Goal: Task Accomplishment & Management: Complete application form

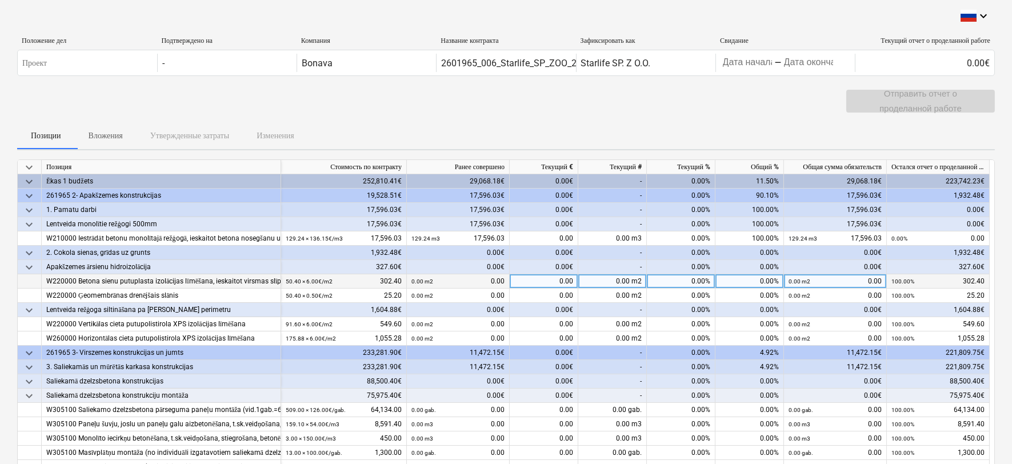
click at [682, 278] on div "0.00%" at bounding box center [681, 281] width 69 height 14
type input "100"
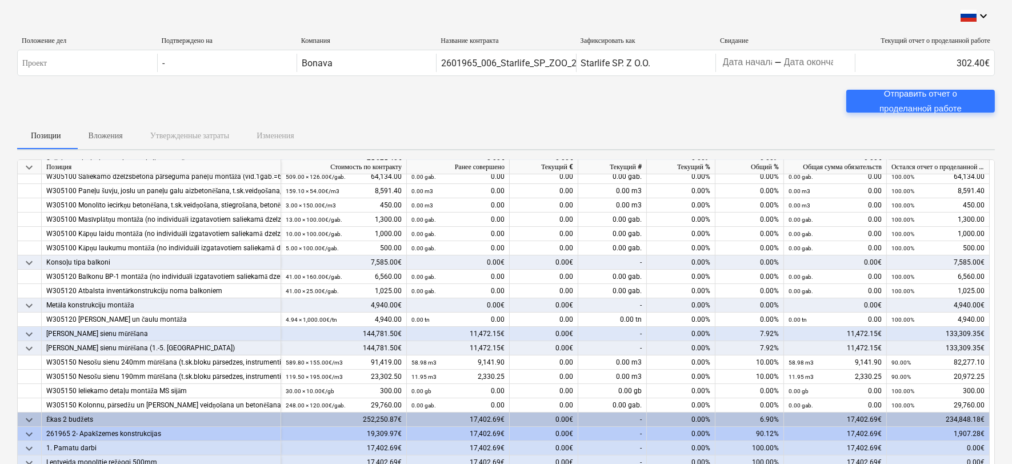
scroll to position [254, 0]
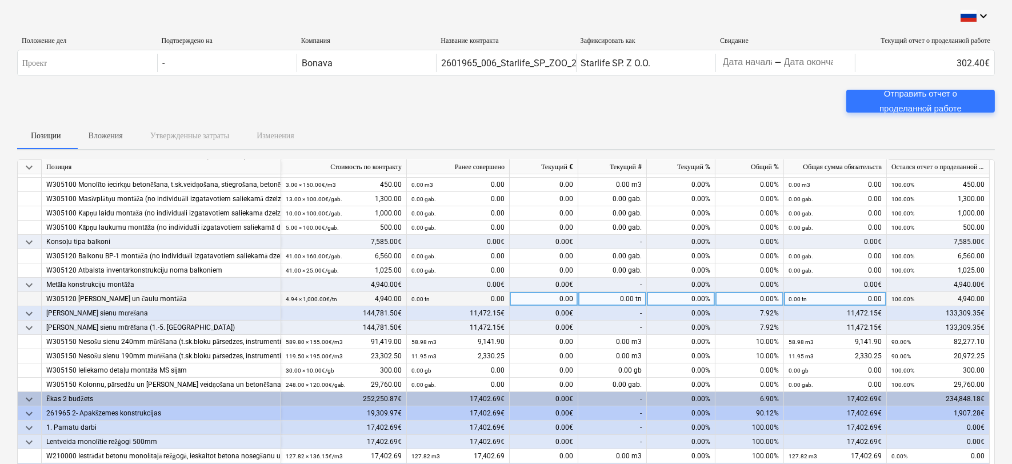
click at [687, 298] on div "0.00%" at bounding box center [681, 299] width 69 height 14
type input "50"
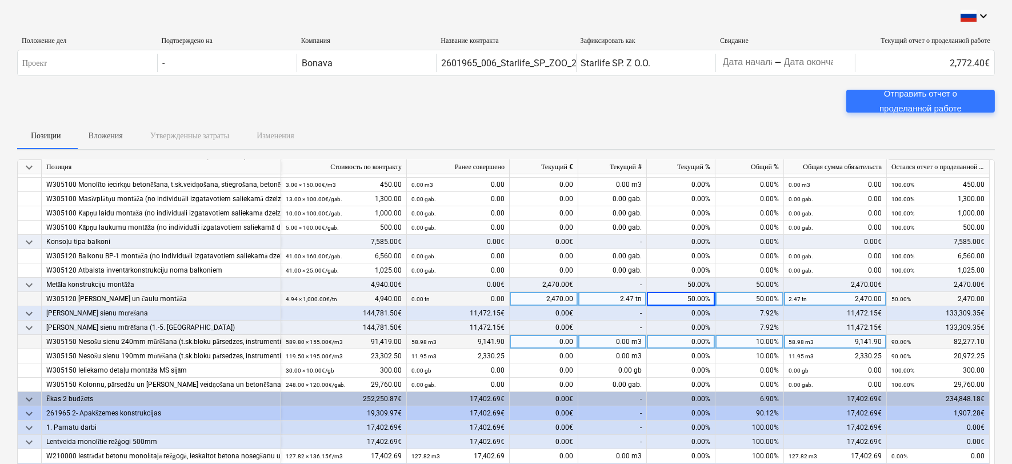
click at [686, 344] on div "0.00%" at bounding box center [681, 342] width 69 height 14
type input "35"
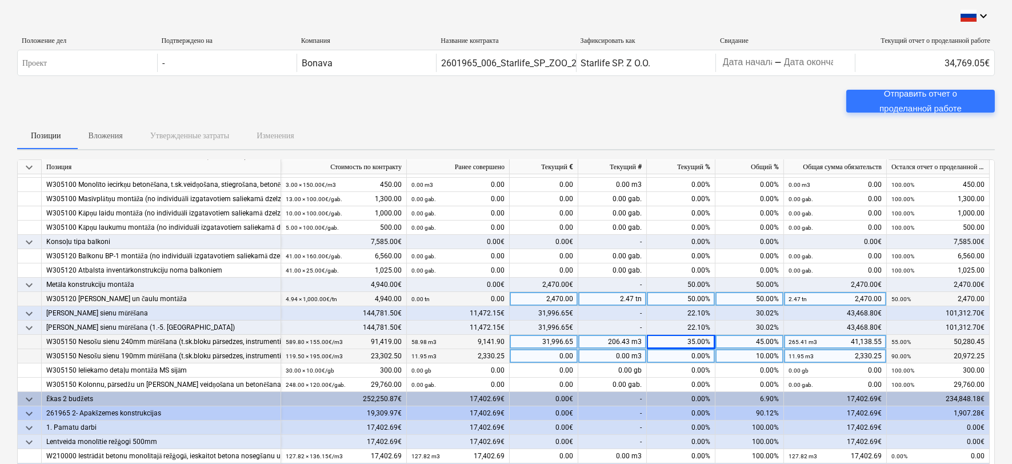
click at [687, 359] on div "0.00%" at bounding box center [681, 356] width 69 height 14
type input "35"
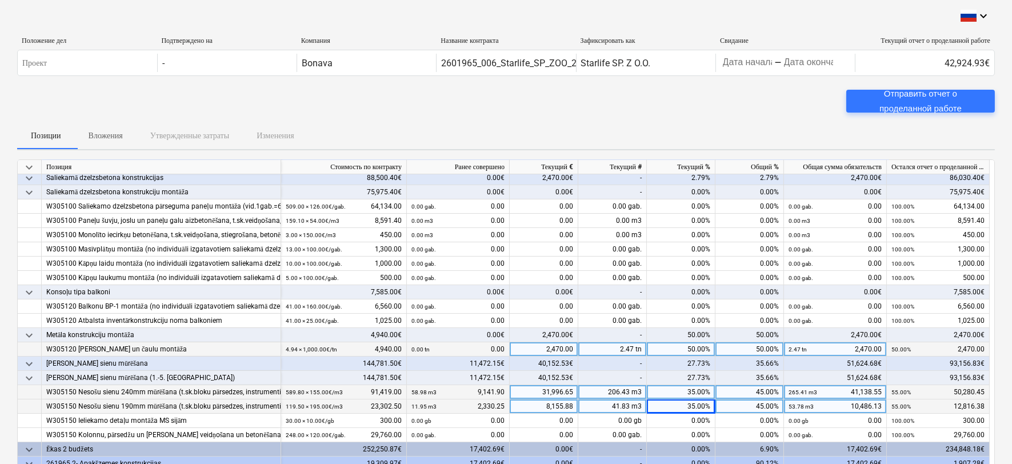
scroll to position [190, 0]
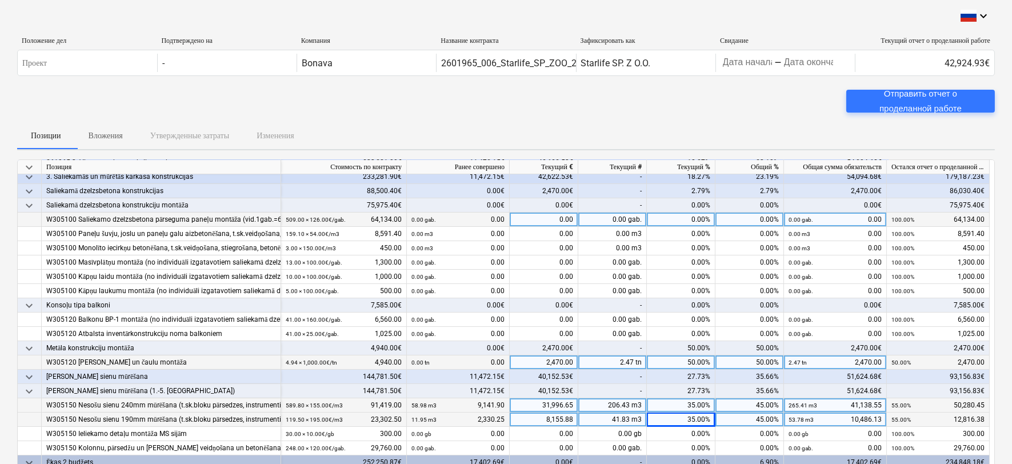
click at [697, 220] on div "0.00%" at bounding box center [681, 220] width 69 height 14
type input "20"
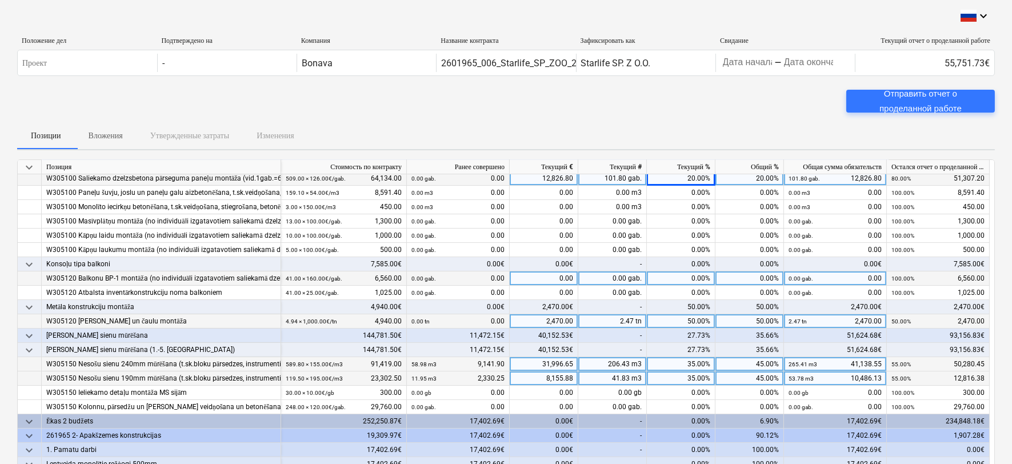
scroll to position [254, 0]
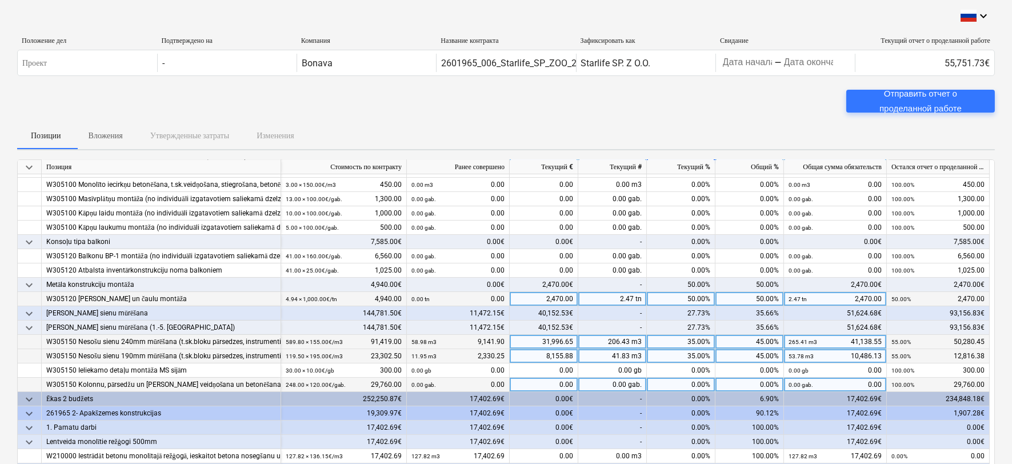
click at [680, 380] on div "0.00%" at bounding box center [681, 385] width 69 height 14
type input "40"
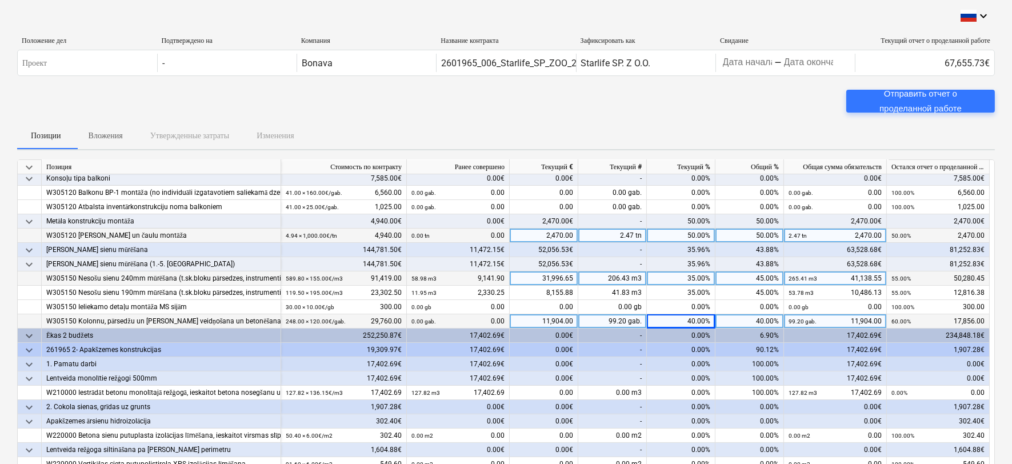
click at [684, 321] on div "40.00%" at bounding box center [681, 321] width 69 height 14
type input "35"
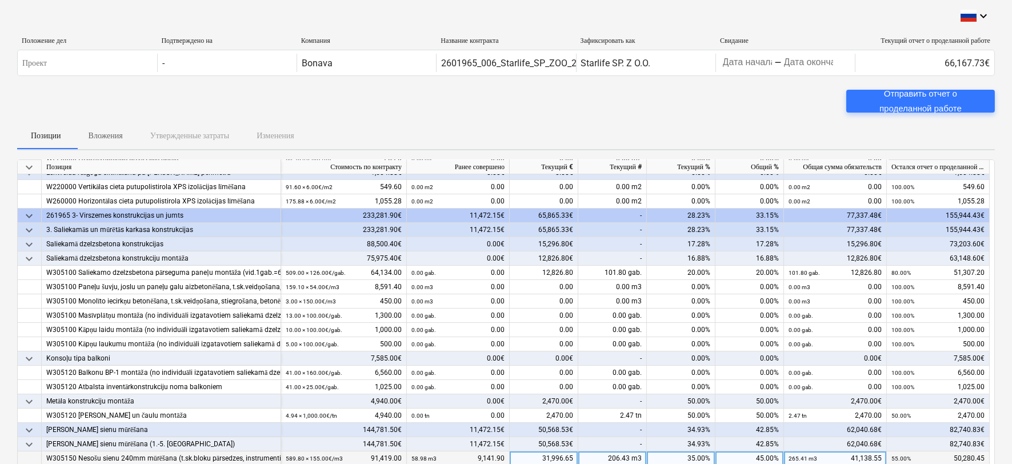
scroll to position [127, 0]
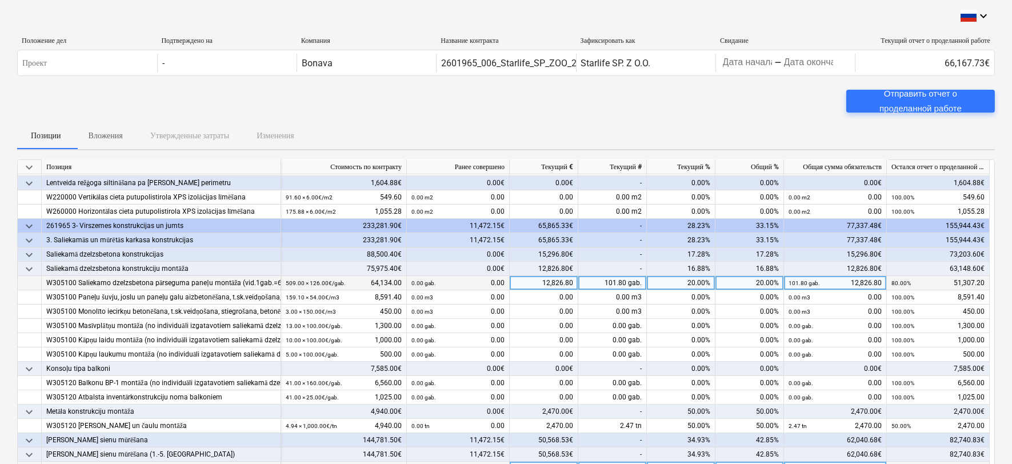
click at [677, 286] on div "20.00%" at bounding box center [681, 283] width 69 height 14
type input "35"
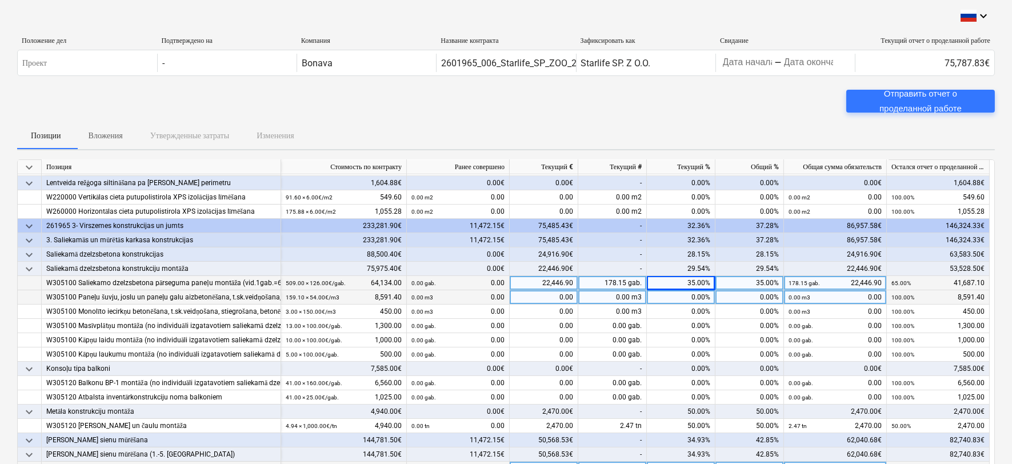
click at [667, 298] on div "0.00%" at bounding box center [681, 297] width 69 height 14
type input "35"
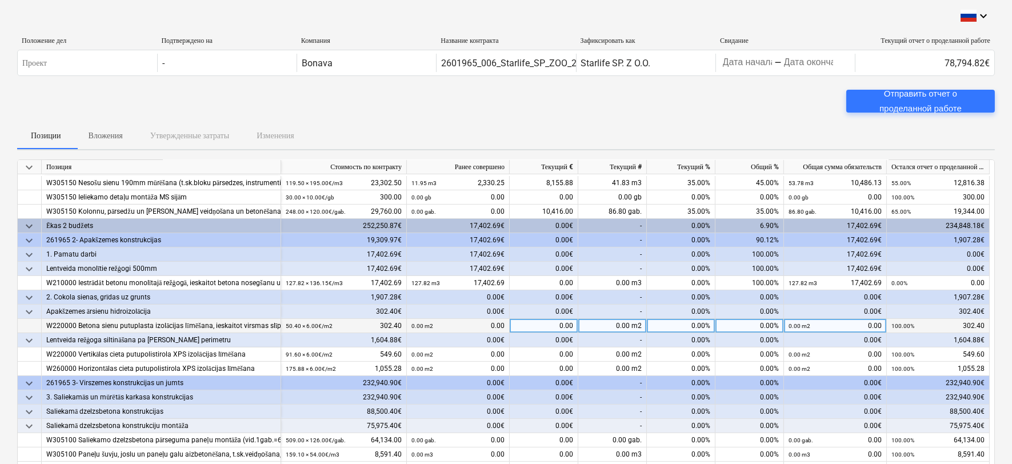
scroll to position [508, 0]
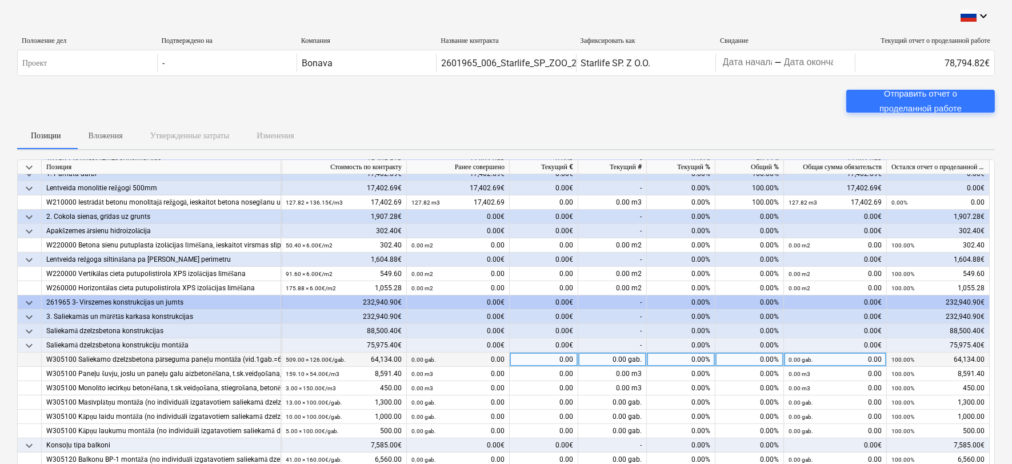
click at [684, 360] on div "0.00%" at bounding box center [681, 360] width 69 height 14
type input "16"
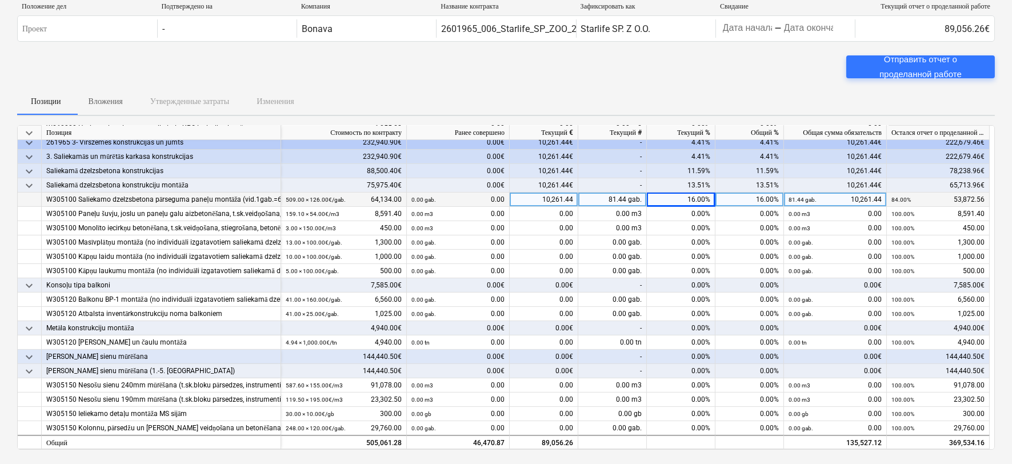
scroll to position [63, 0]
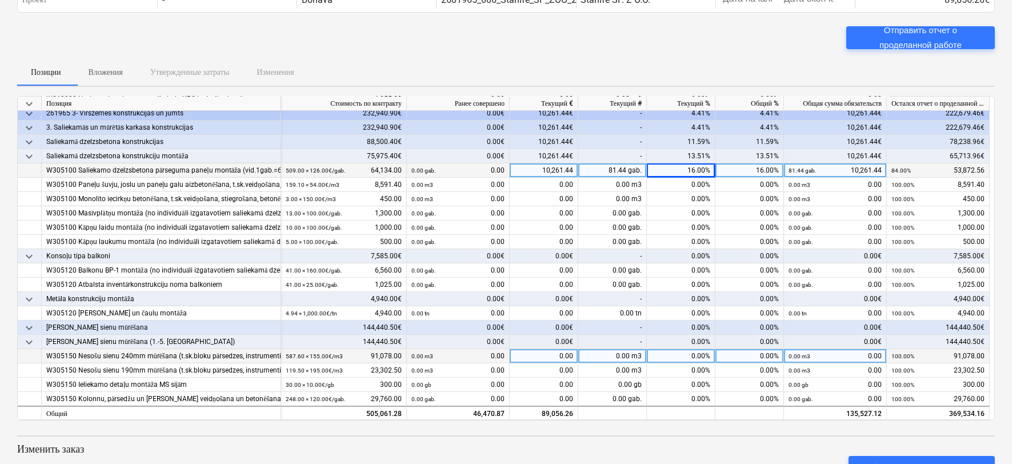
click at [692, 353] on div "0.00%" at bounding box center [681, 356] width 69 height 14
type input "28"
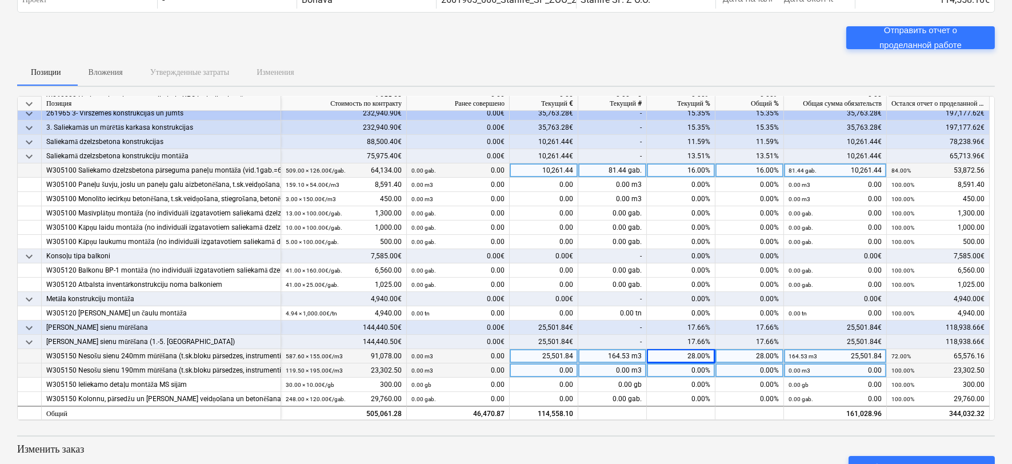
click at [686, 368] on div "0.00%" at bounding box center [681, 371] width 69 height 14
type input "28"
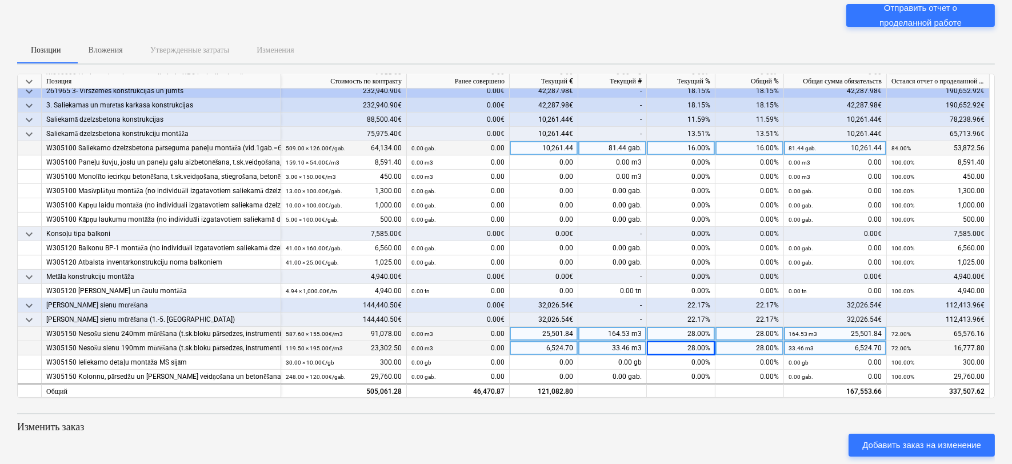
scroll to position [105, 0]
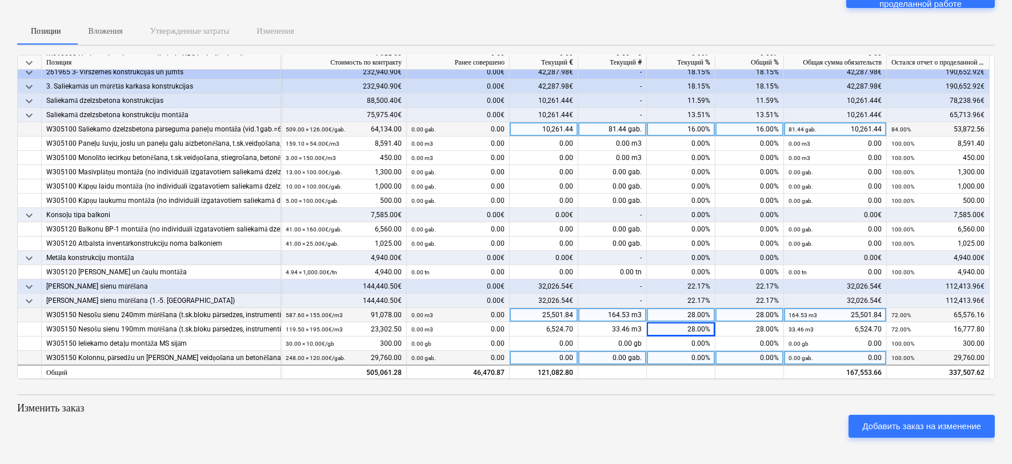
click at [686, 354] on div "0.00%" at bounding box center [681, 358] width 69 height 14
type input "2"
type input "1"
type input "15"
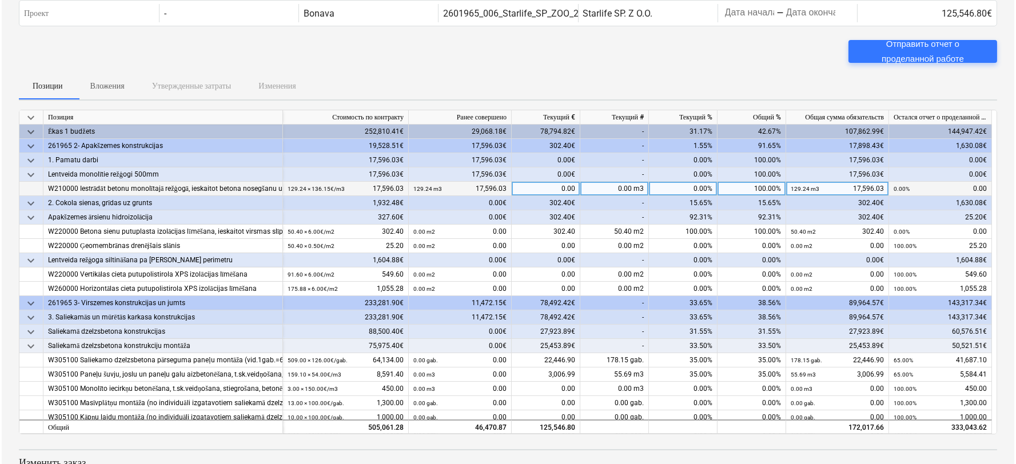
scroll to position [0, 0]
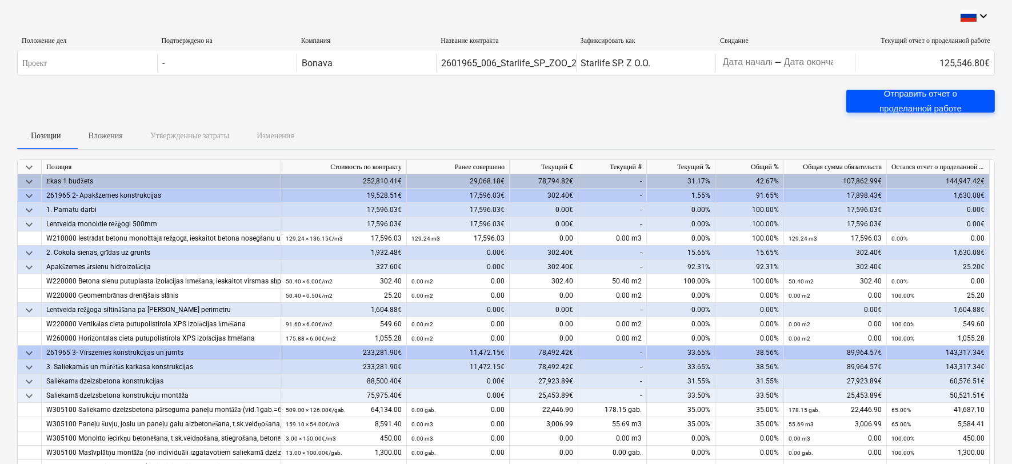
click at [944, 102] on div "Отправить отчет о проделанной работе" at bounding box center [920, 101] width 121 height 30
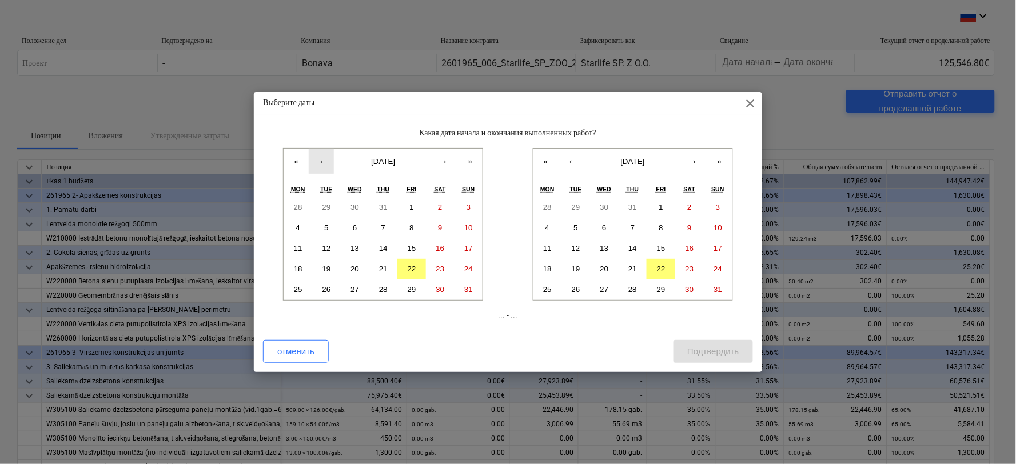
click at [324, 166] on button "‹" at bounding box center [321, 161] width 25 height 25
drag, startPoint x: 297, startPoint y: 266, endPoint x: 327, endPoint y: 270, distance: 30.1
click at [298, 266] on abbr "21" at bounding box center [298, 269] width 9 height 9
click at [626, 269] on button "21" at bounding box center [632, 269] width 29 height 21
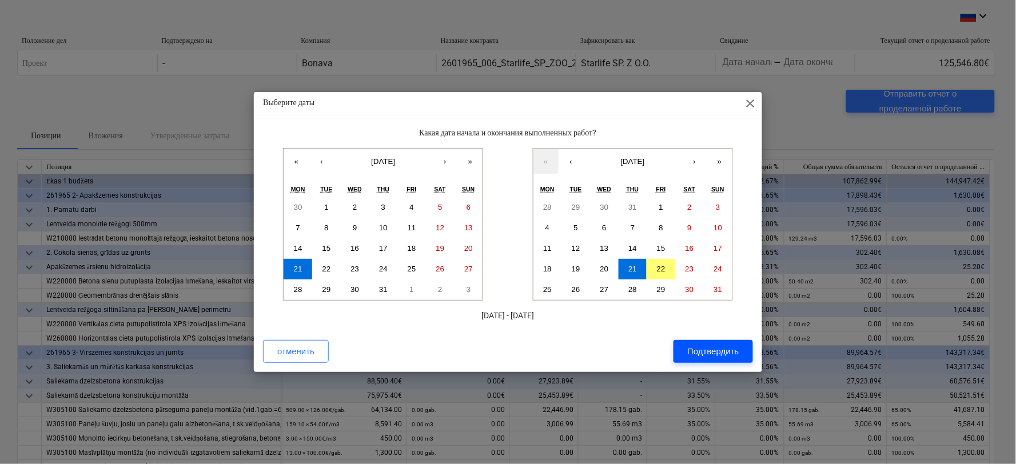
click at [706, 350] on div "Подтвердить" at bounding box center [712, 351] width 51 height 15
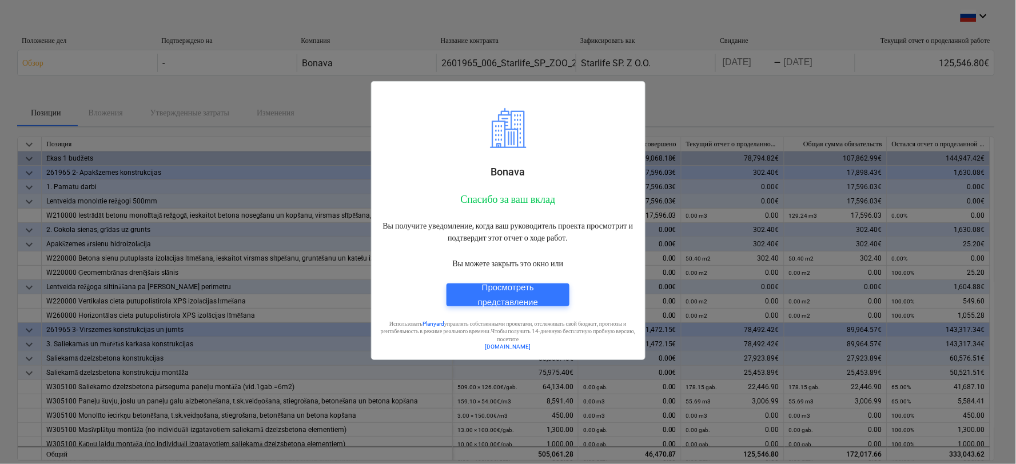
click at [400, 27] on div "[PERSON_NAME] за ваш вклад Вы получите уведомление, когда ваш руководитель прое…" at bounding box center [508, 180] width 274 height 360
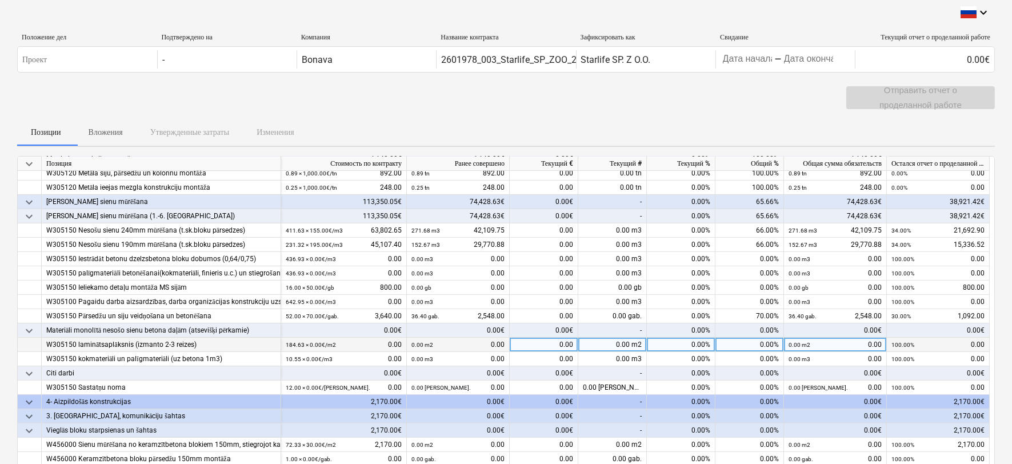
scroll to position [105, 0]
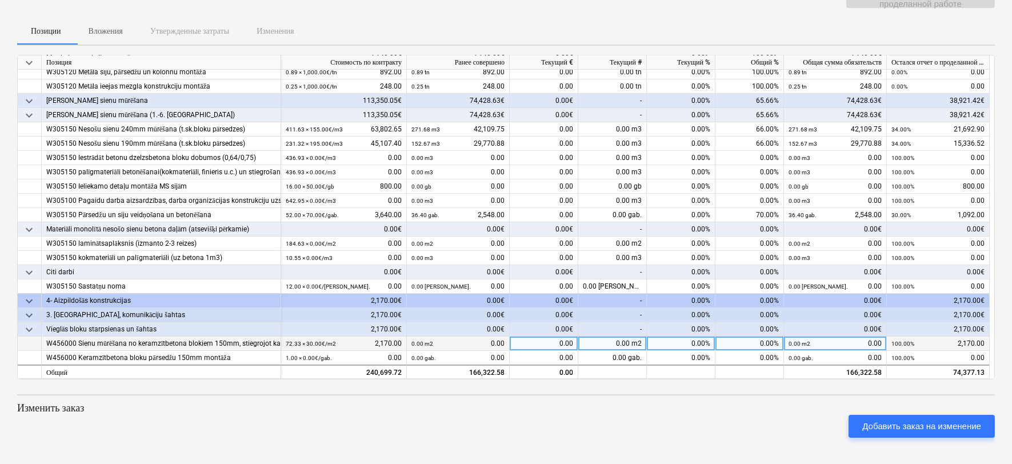
click at [754, 344] on div "0.00%" at bounding box center [750, 344] width 69 height 14
type input "100"
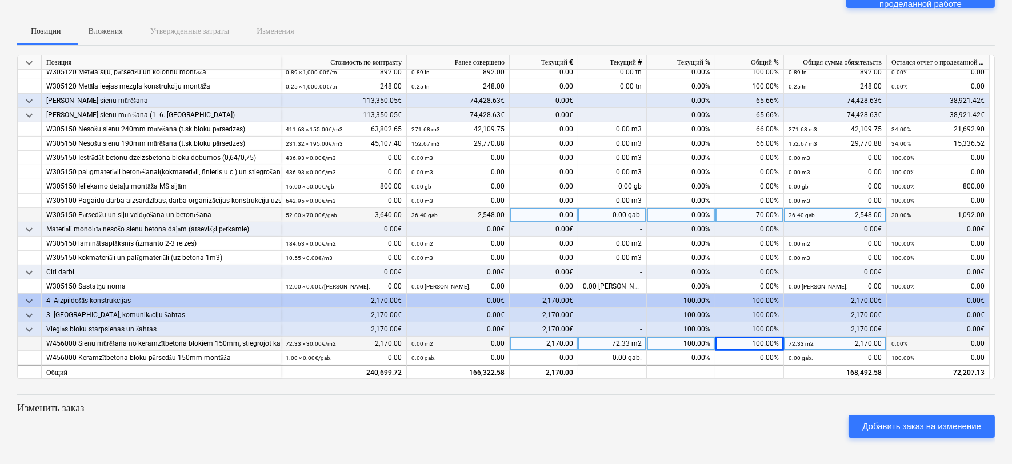
click at [689, 215] on div "0.00%" at bounding box center [681, 215] width 69 height 14
type input "30"
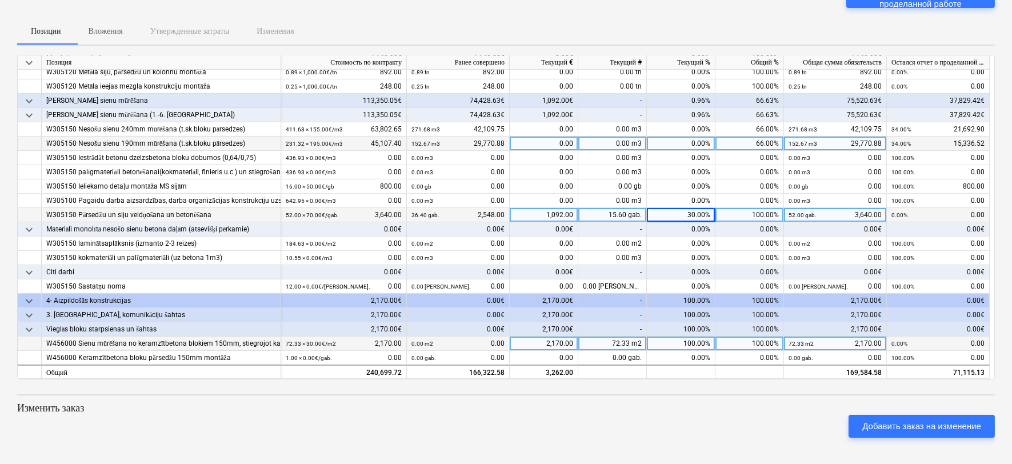
click at [681, 142] on div "0.00%" at bounding box center [681, 144] width 69 height 14
type input "34"
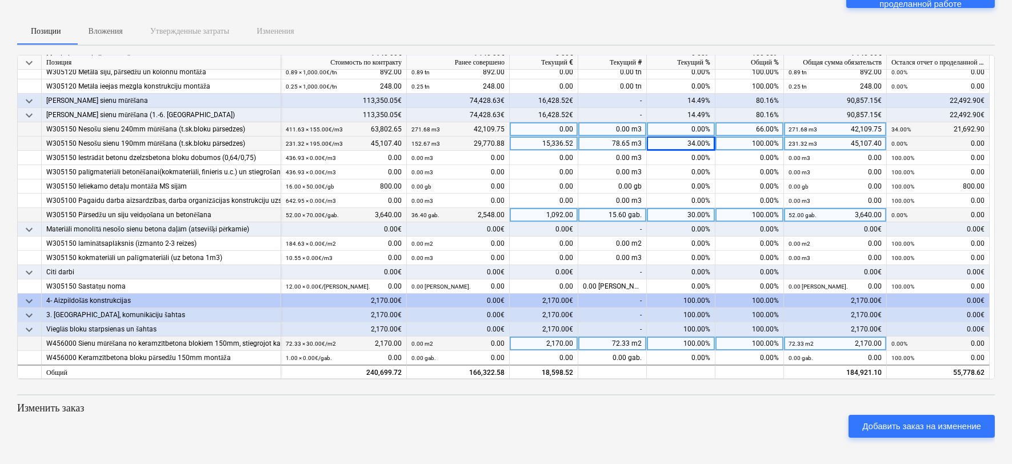
click at [686, 130] on div "0.00%" at bounding box center [681, 129] width 69 height 14
type input "34"
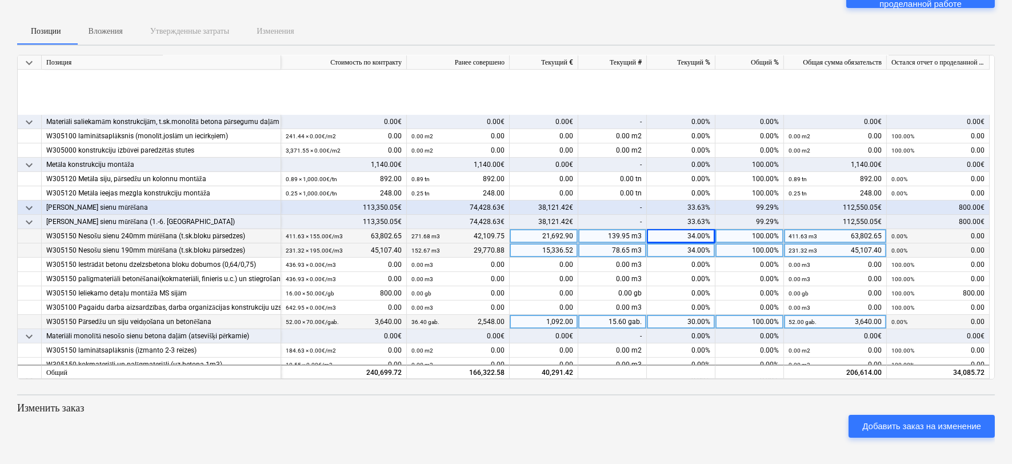
scroll to position [733, 0]
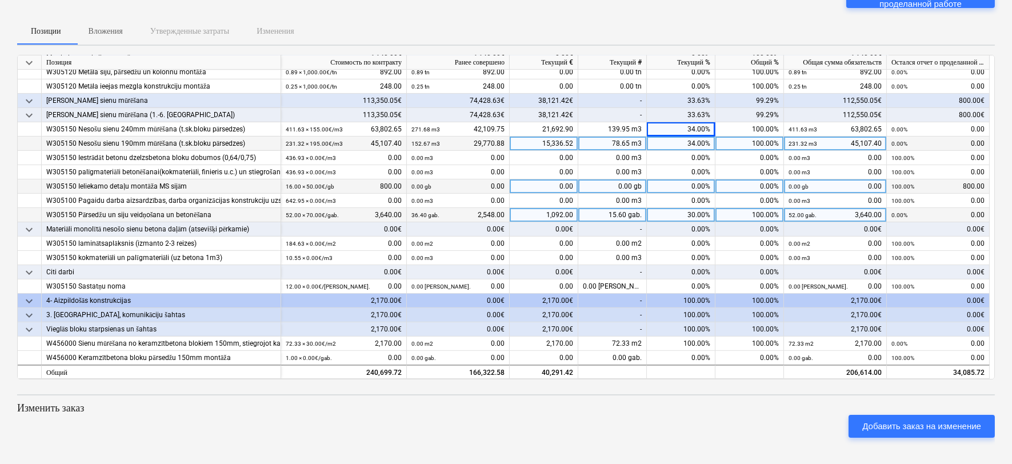
click at [696, 185] on div "0.00%" at bounding box center [681, 186] width 69 height 14
type input "100"
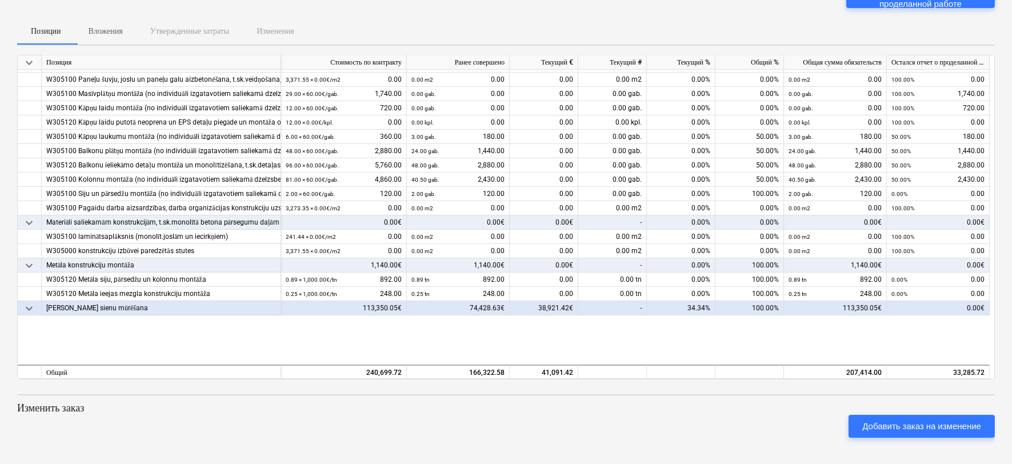
scroll to position [416, 0]
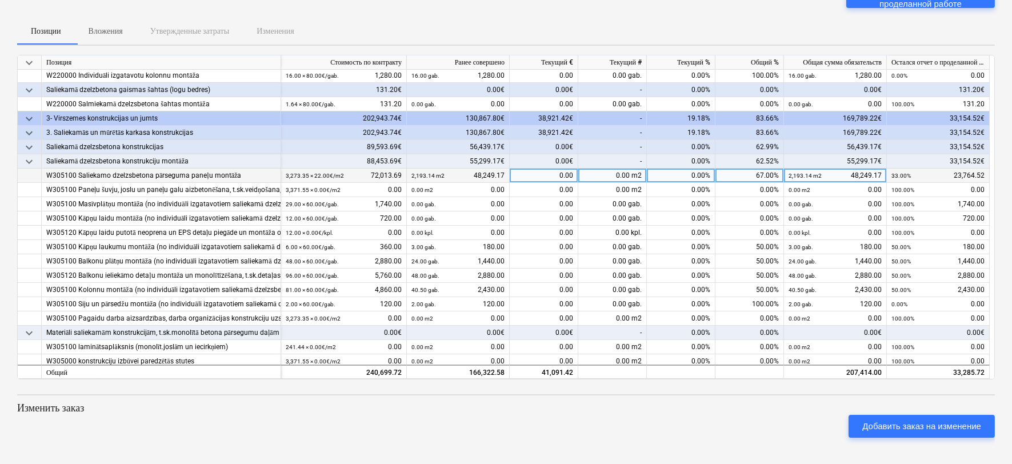
click at [681, 171] on div "0.00%" at bounding box center [681, 176] width 69 height 14
type input "33"
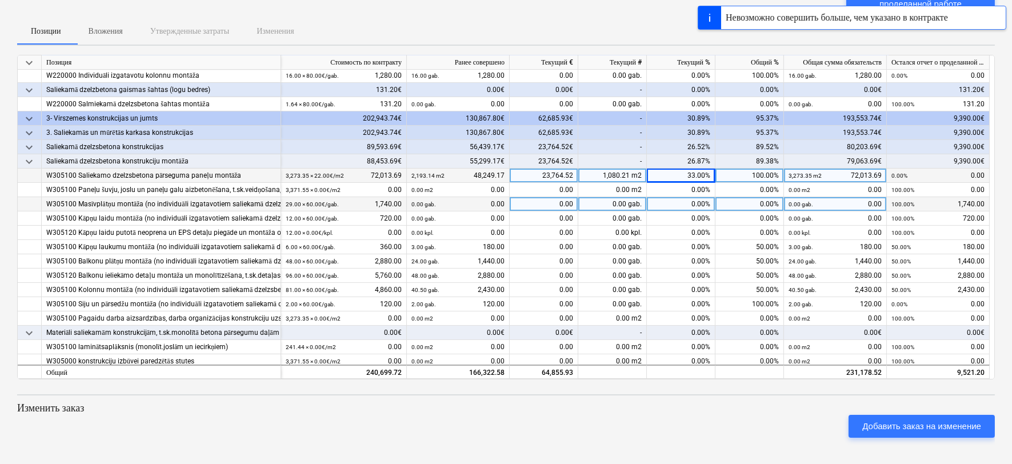
click at [682, 202] on div "0.00%" at bounding box center [681, 204] width 69 height 14
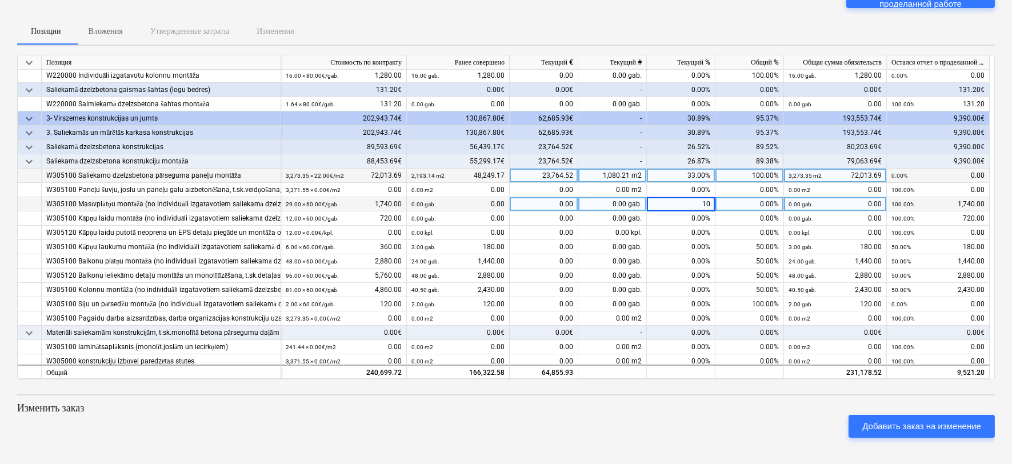
type input "100"
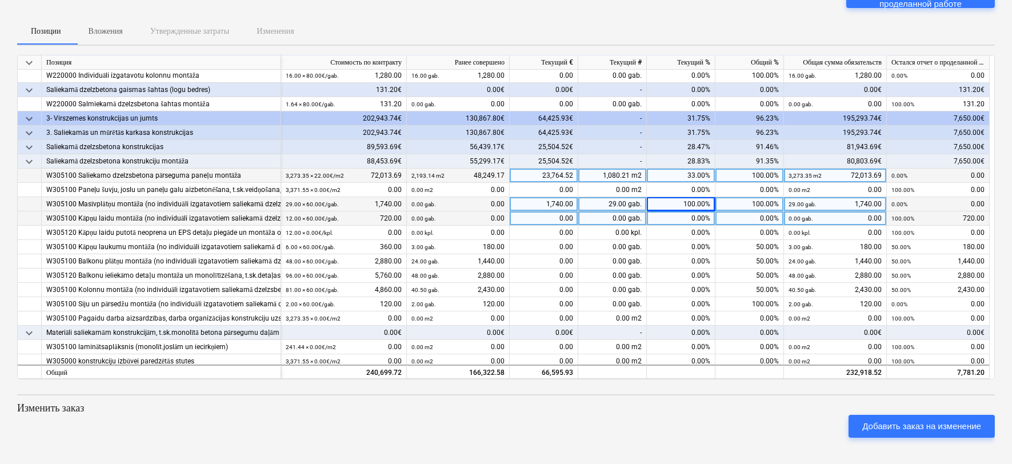
click at [689, 215] on div "0.00%" at bounding box center [681, 218] width 69 height 14
type input "100"
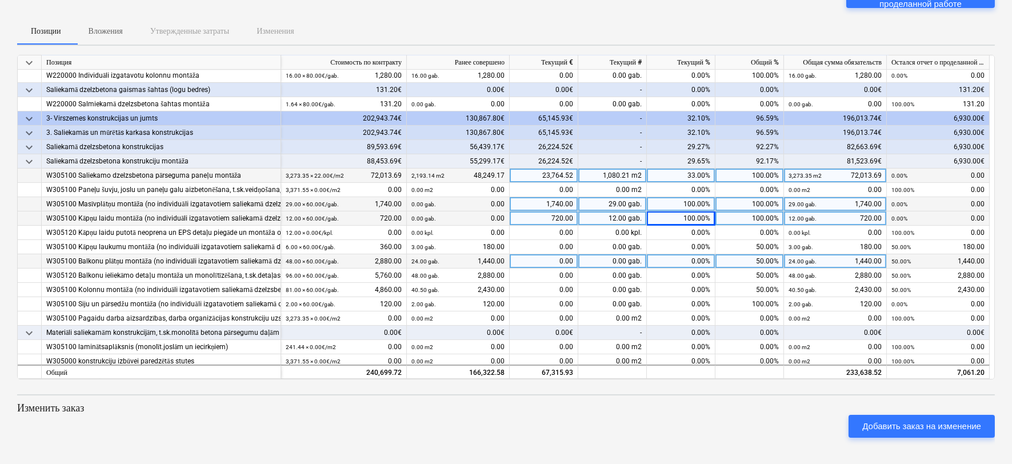
click at [690, 259] on div "0.00%" at bounding box center [681, 261] width 69 height 14
type input "50"
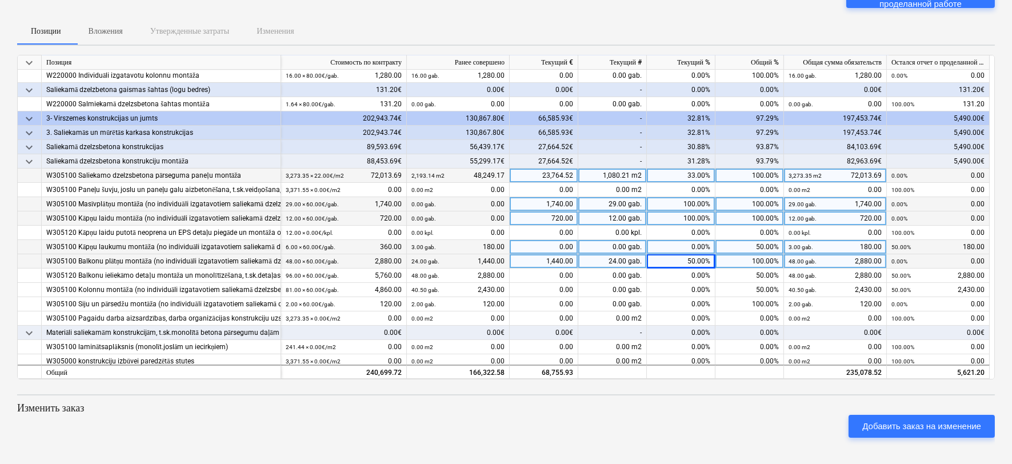
click at [689, 248] on div "0.00%" at bounding box center [681, 247] width 69 height 14
type input "50"
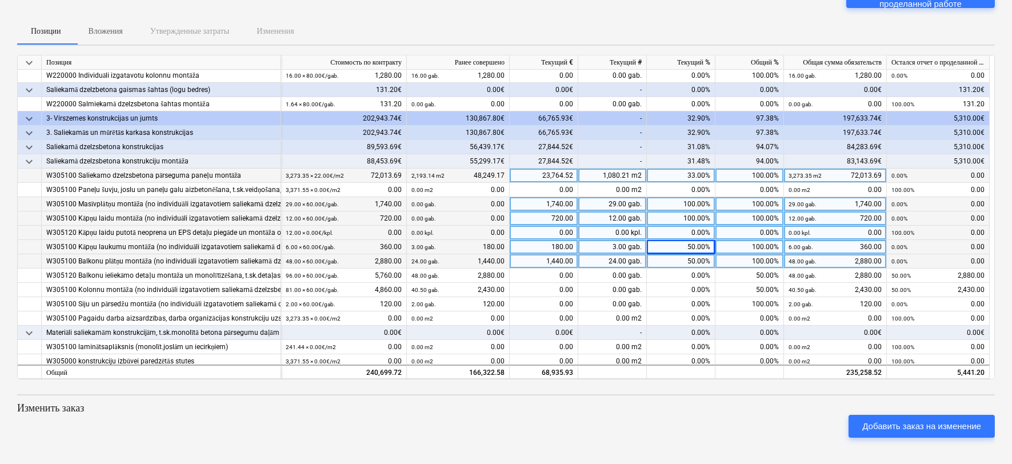
click at [690, 229] on div "0.00%" at bounding box center [681, 233] width 69 height 14
type input "100"
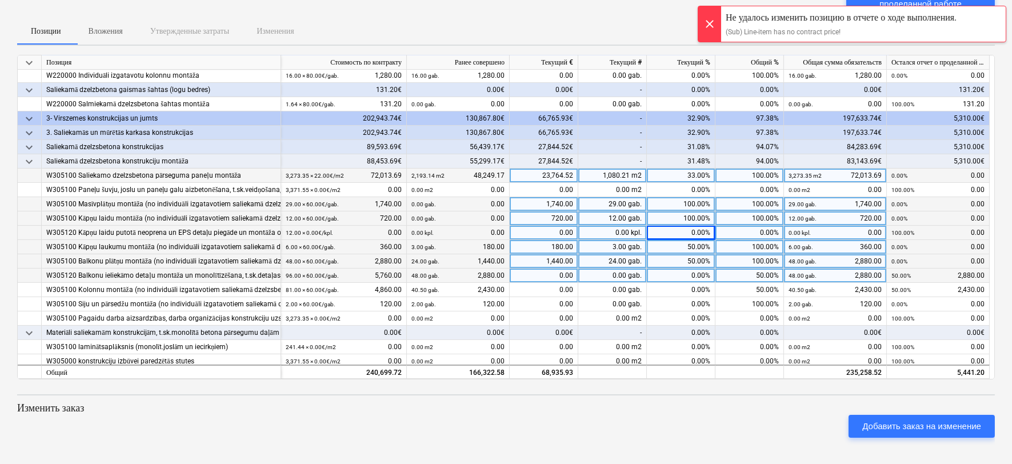
click at [689, 272] on div "0.00%" at bounding box center [681, 276] width 69 height 14
type input "50"
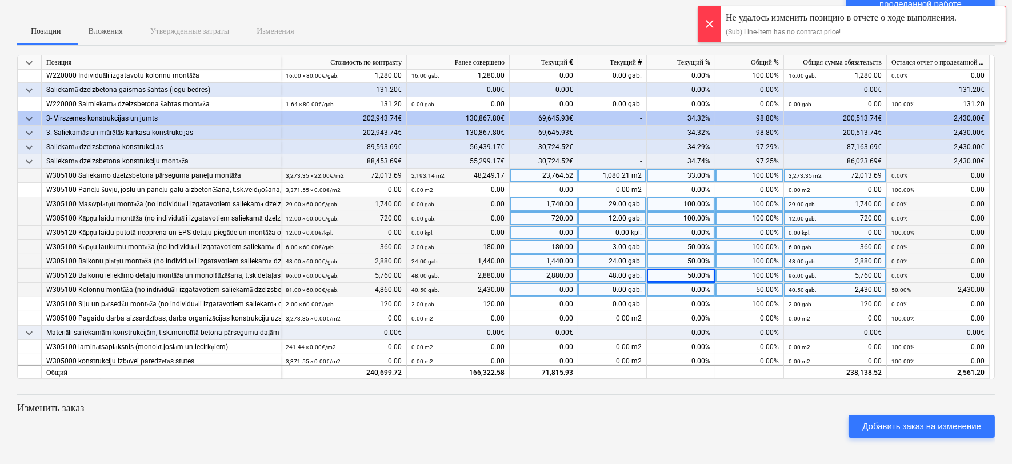
click at [688, 288] on div "0.00%" at bounding box center [681, 290] width 69 height 14
type input "50"
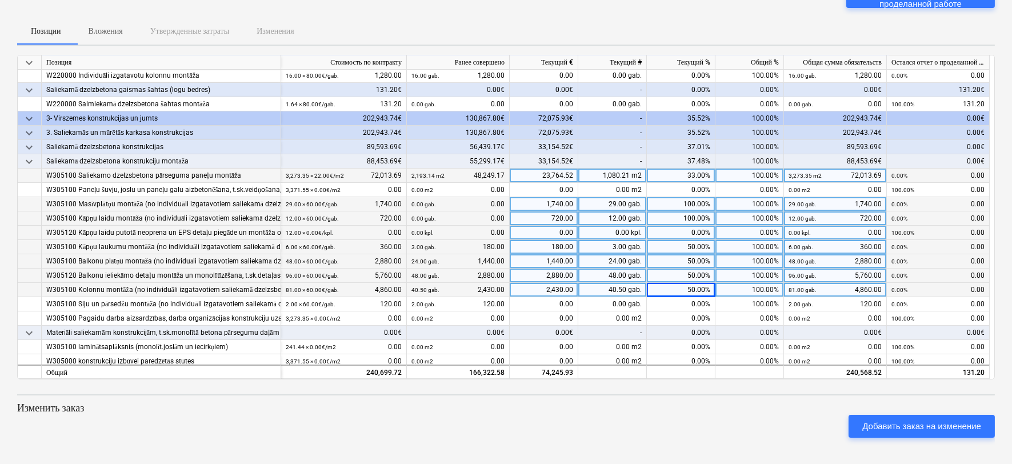
click at [679, 272] on div "50.00%" at bounding box center [681, 276] width 69 height 14
type input "0"
click at [686, 251] on div "50.00%" at bounding box center [681, 247] width 69 height 14
type input "0"
click at [688, 255] on div "50.00%" at bounding box center [681, 261] width 69 height 14
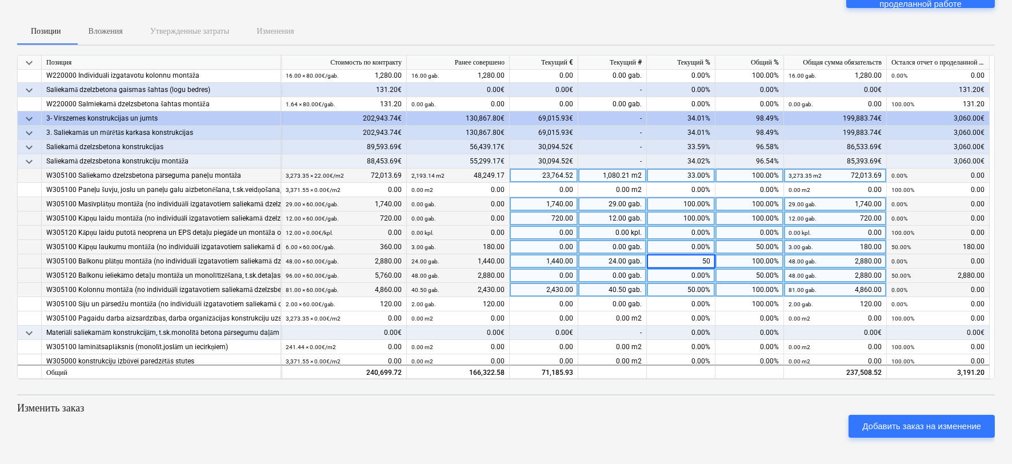
type input "0"
click at [686, 293] on div "50.00%" at bounding box center [681, 290] width 69 height 14
type input "0"
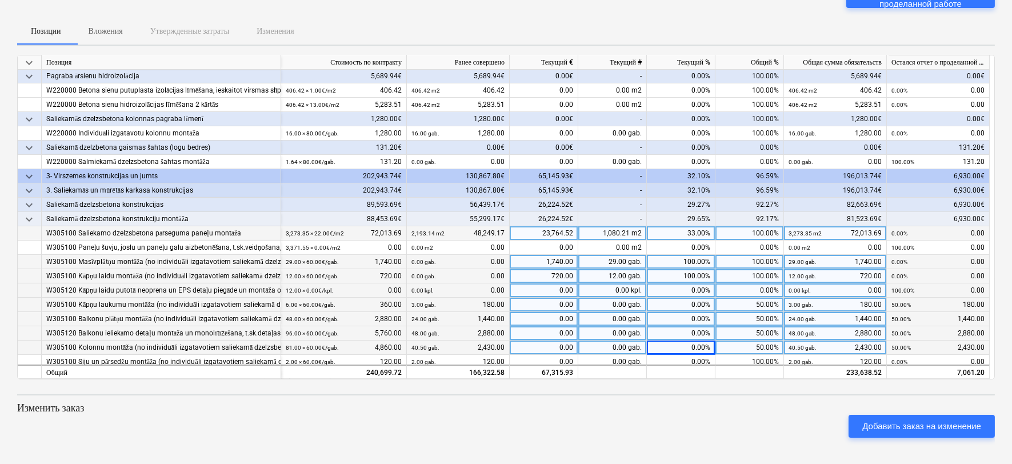
scroll to position [352, 0]
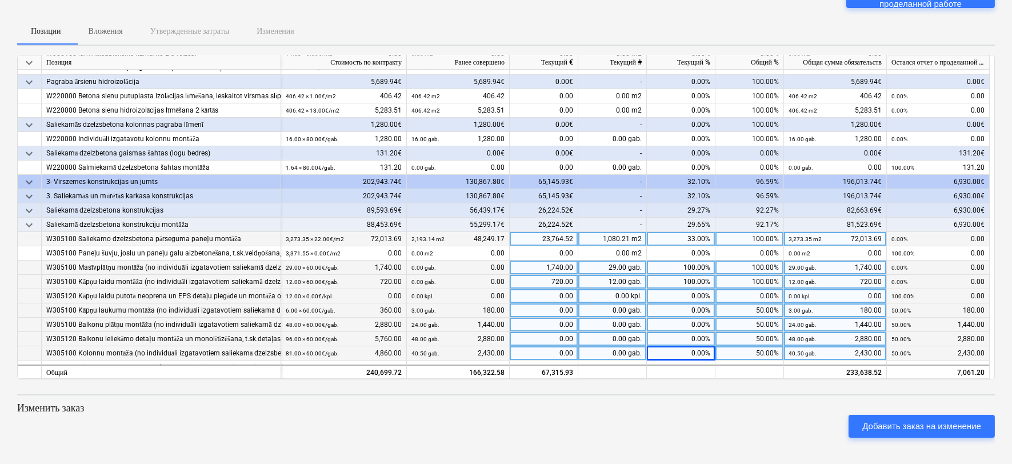
click at [680, 266] on div "100.00%" at bounding box center [681, 268] width 69 height 14
type input "0"
click at [685, 276] on div "100.00%" at bounding box center [681, 282] width 69 height 14
type input "0"
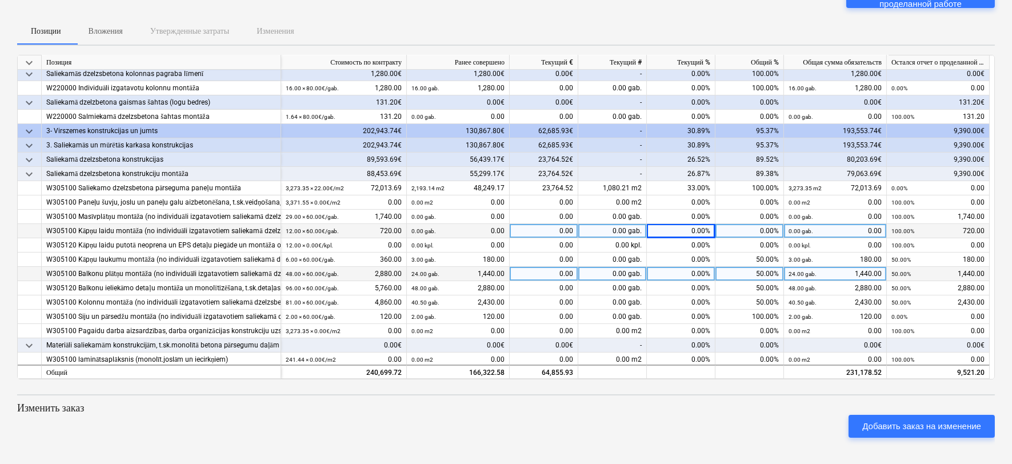
scroll to position [416, 0]
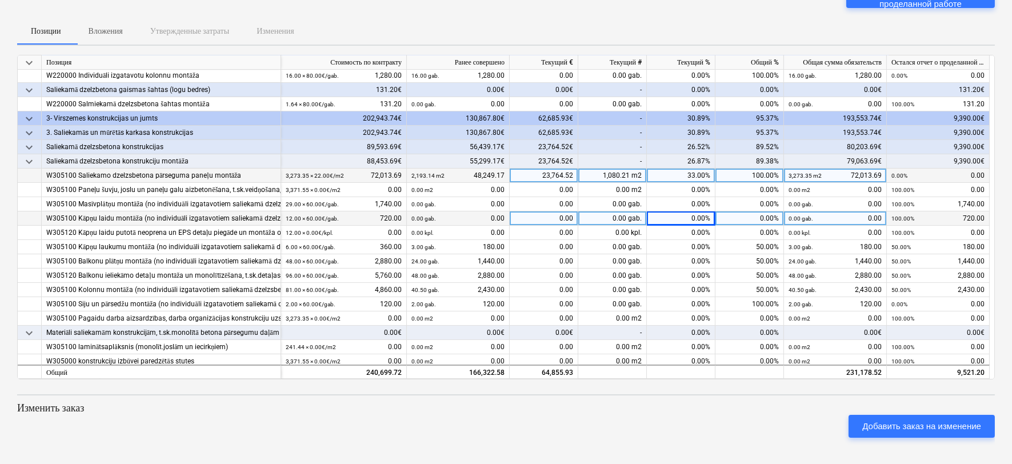
click at [689, 175] on div "33.00%" at bounding box center [681, 176] width 69 height 14
type input "30"
click at [688, 178] on div "30.00%" at bounding box center [681, 176] width 69 height 14
type input "35"
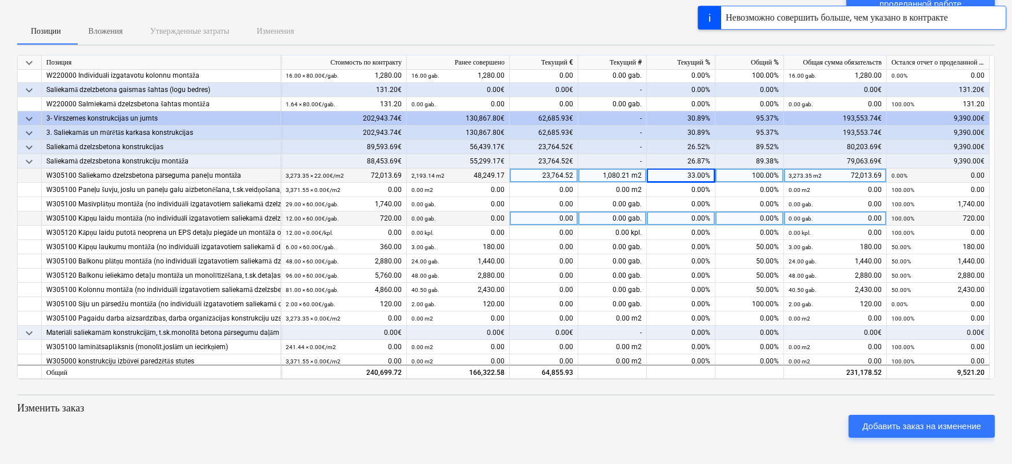
click at [694, 175] on div "33.00%" at bounding box center [681, 176] width 69 height 14
type input "32"
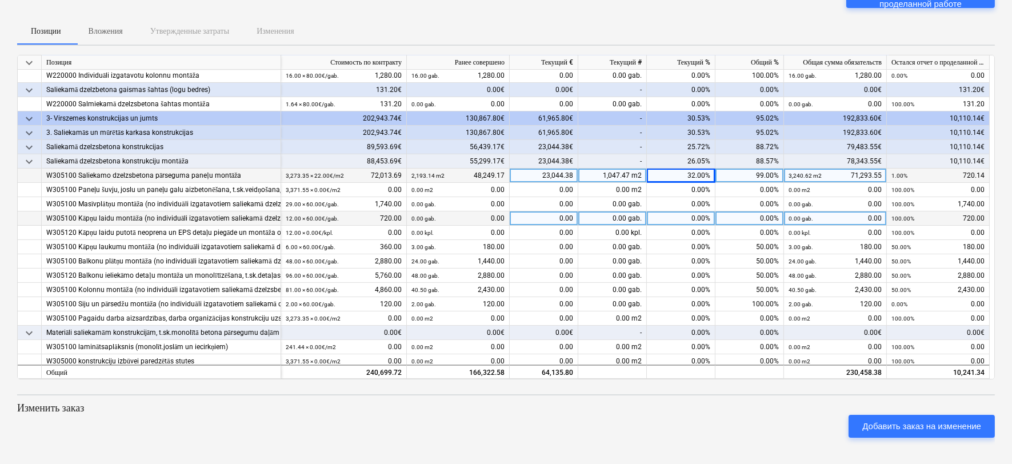
click at [800, 412] on div "Добавить заказ на изменение" at bounding box center [506, 426] width 987 height 32
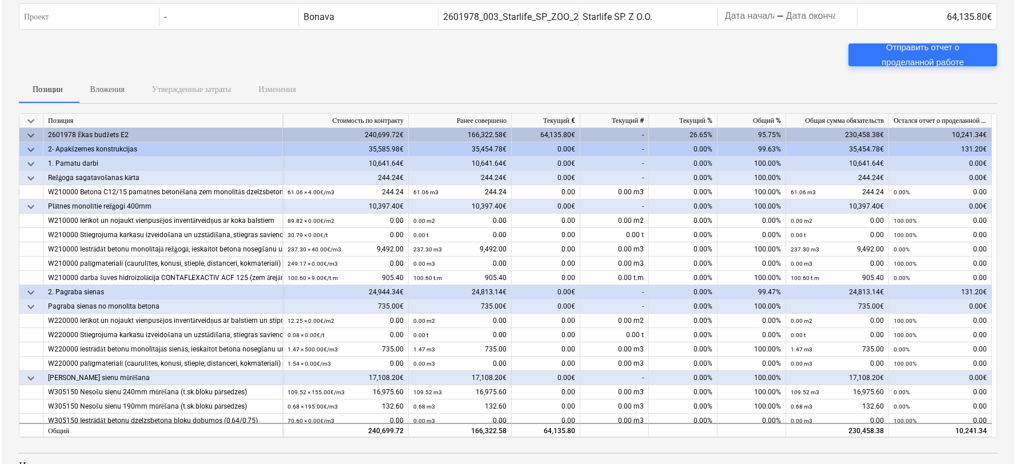
scroll to position [0, 0]
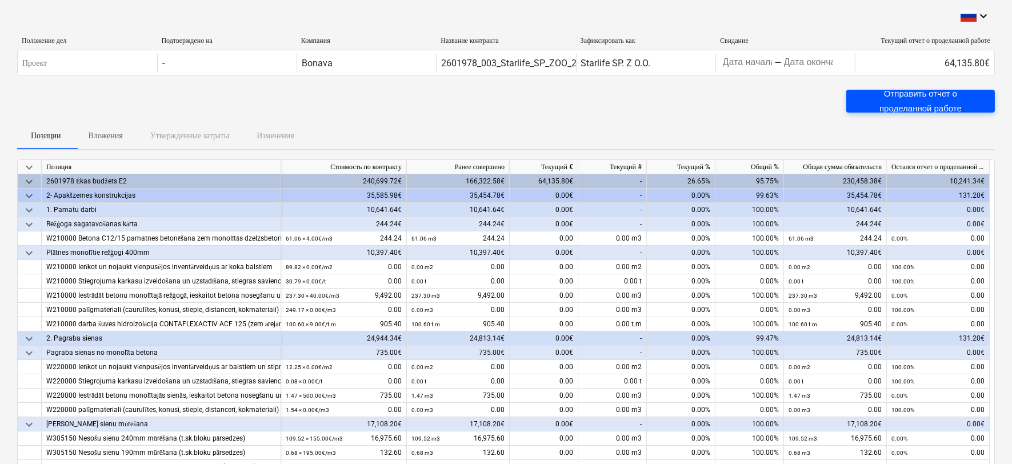
click at [930, 104] on div "Отправить отчет о проделанной работе" at bounding box center [920, 101] width 121 height 30
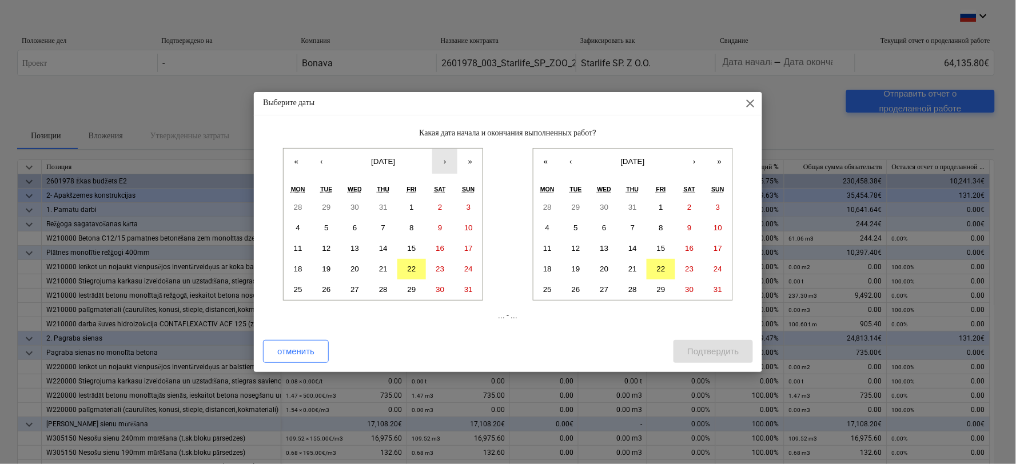
click at [453, 160] on button "›" at bounding box center [444, 161] width 25 height 25
click at [316, 166] on button "‹" at bounding box center [321, 161] width 25 height 25
click at [305, 268] on button "21" at bounding box center [298, 269] width 29 height 21
click at [636, 269] on abbr "21" at bounding box center [632, 269] width 9 height 9
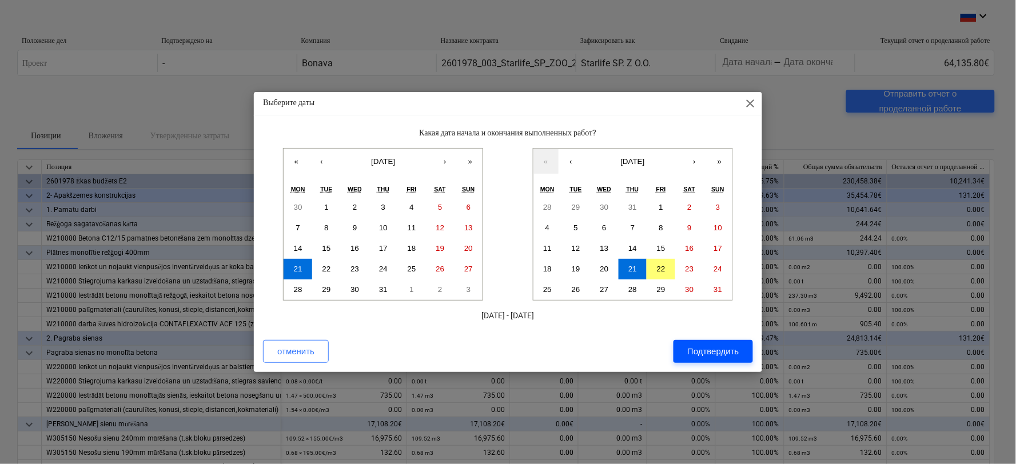
click at [725, 348] on div "Подтвердить" at bounding box center [712, 351] width 51 height 15
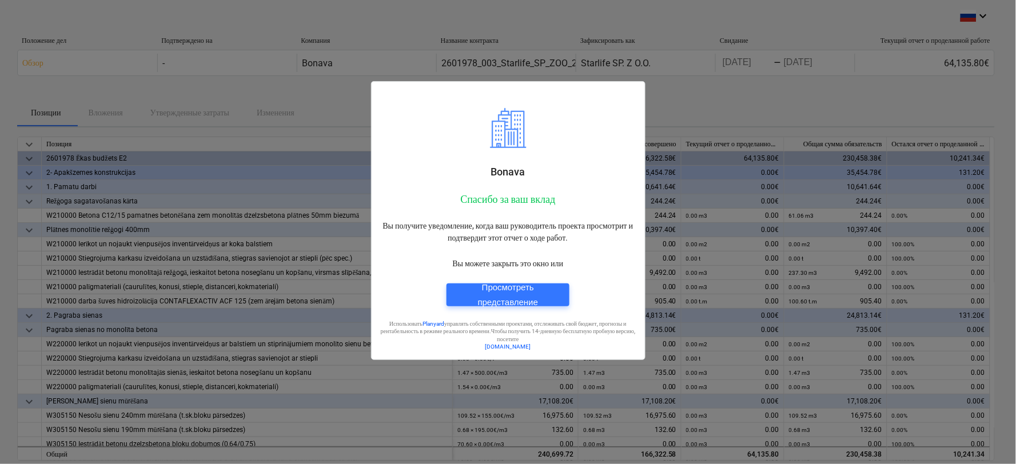
click at [592, 13] on div "[PERSON_NAME] за ваш вклад Вы получите уведомление, когда ваш руководитель прое…" at bounding box center [508, 180] width 274 height 360
